Goal: Task Accomplishment & Management: Complete application form

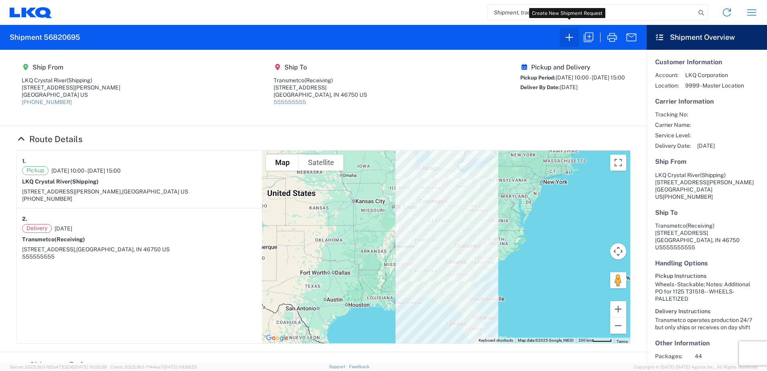
click at [568, 39] on icon "button" at bounding box center [569, 37] width 13 height 13
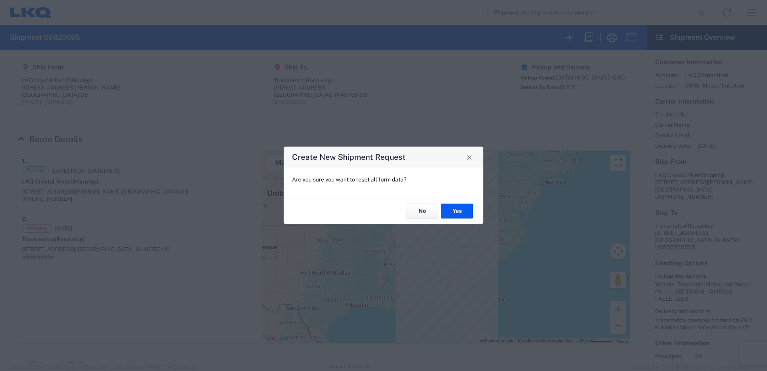
click at [425, 216] on button "No" at bounding box center [422, 210] width 32 height 15
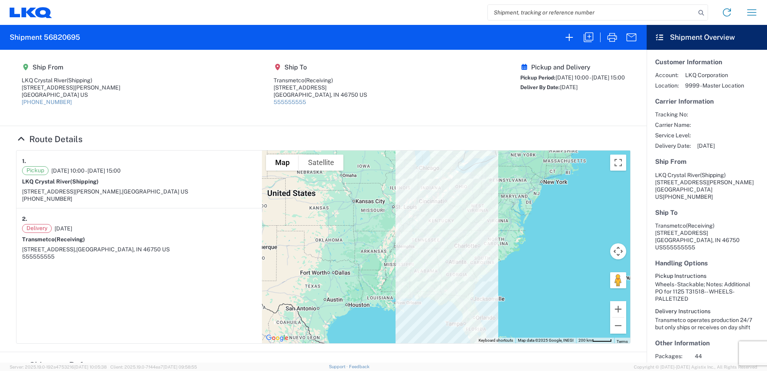
click at [34, 14] on icon at bounding box center [31, 12] width 43 height 11
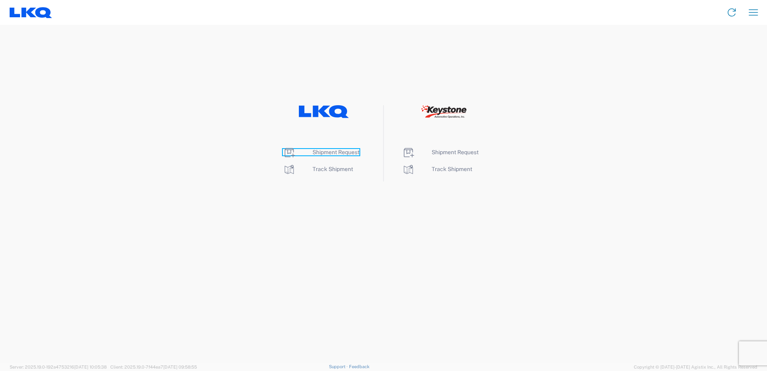
click at [342, 150] on span "Shipment Request" at bounding box center [336, 152] width 47 height 6
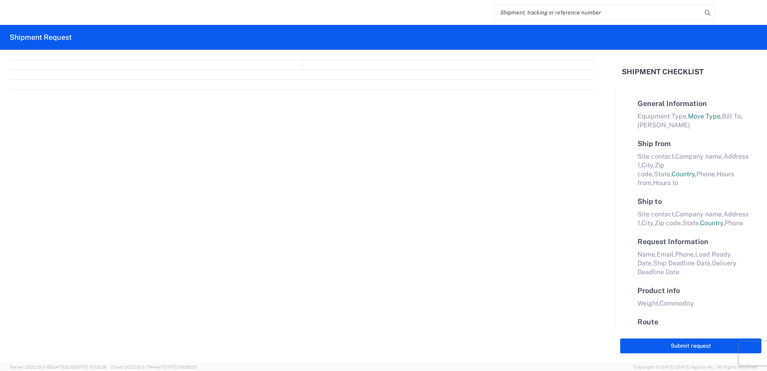
select select "FULL"
select select "LBS"
